Goal: Check status: Check status

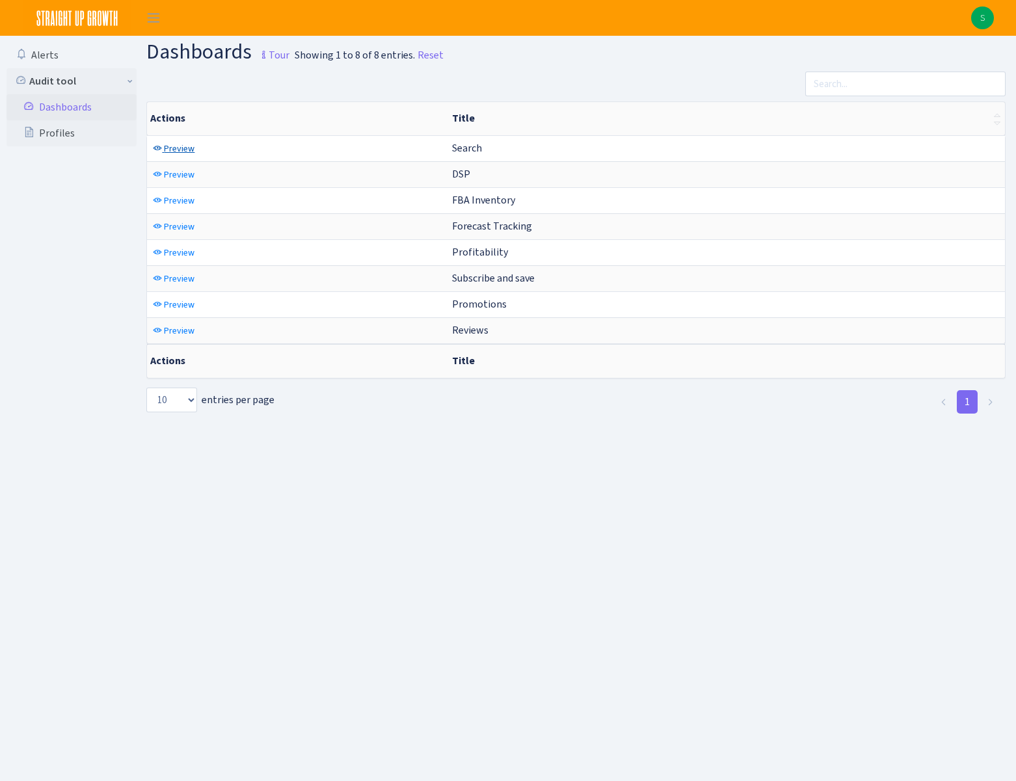
drag, startPoint x: 175, startPoint y: 149, endPoint x: 172, endPoint y: 123, distance: 26.1
click at [175, 149] on span "Preview" at bounding box center [179, 148] width 31 height 12
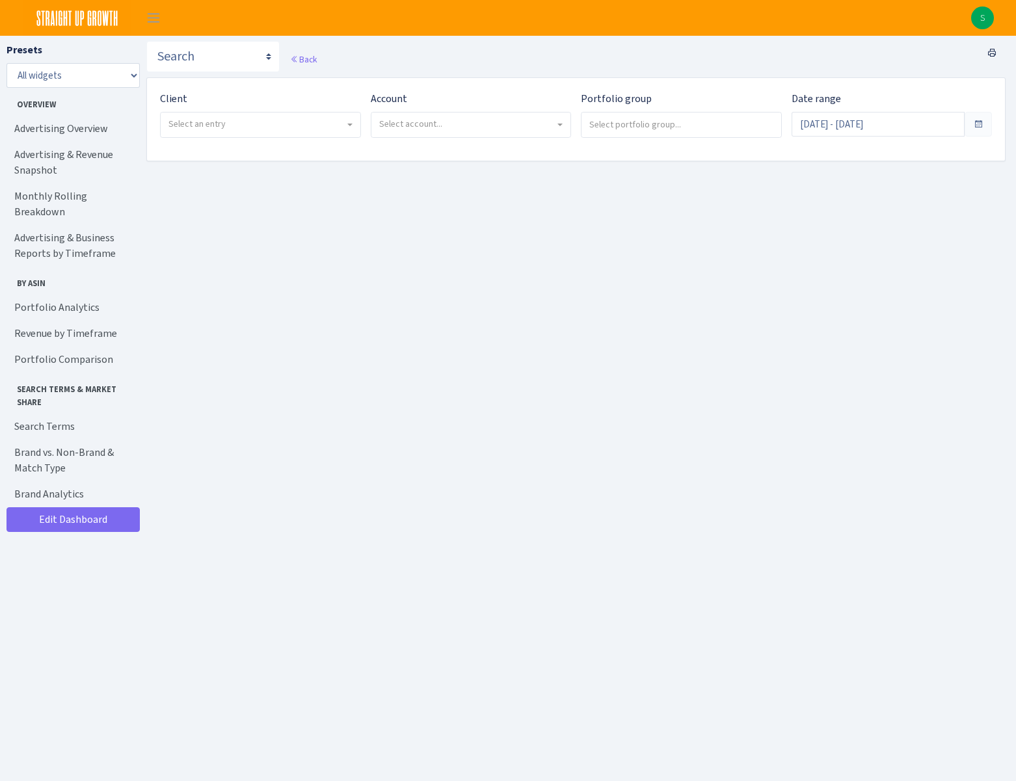
click at [234, 128] on span "Select an entry" at bounding box center [256, 124] width 176 height 13
select select "412"
select select
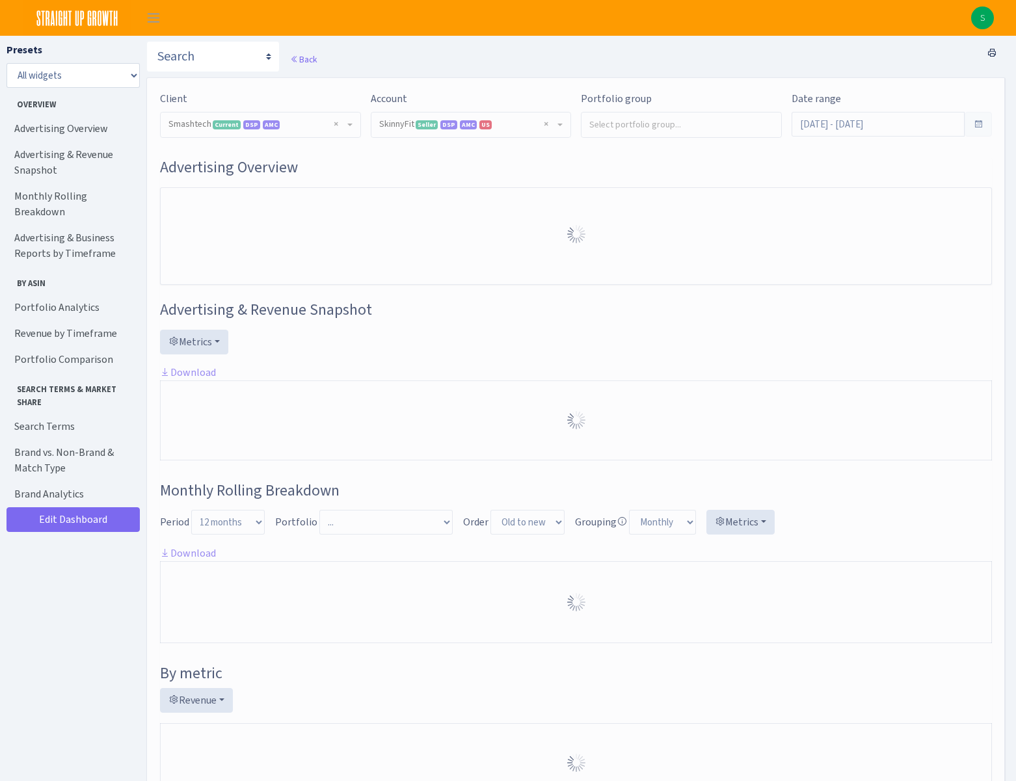
select select "2190990091714203"
